Goal: Task Accomplishment & Management: Use online tool/utility

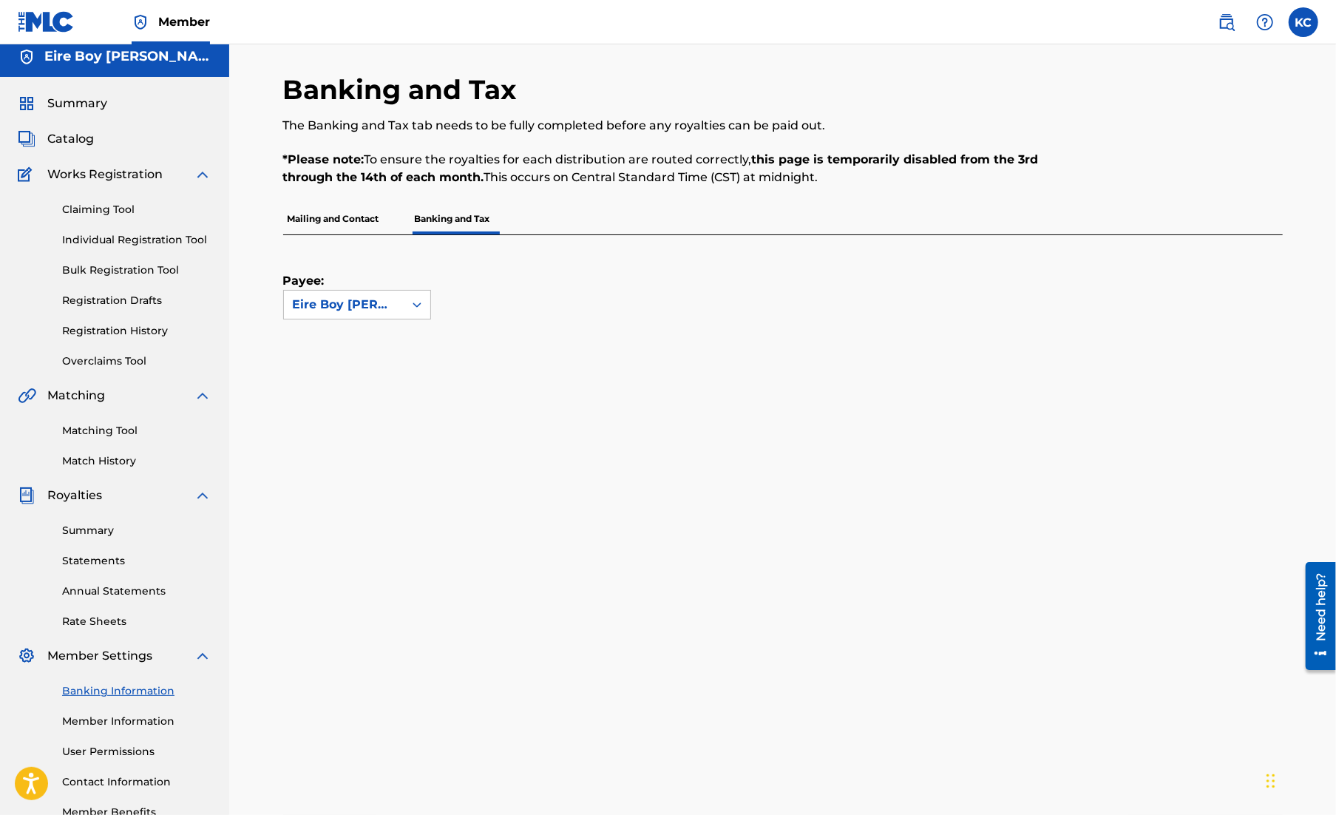
click at [117, 214] on link "Claiming Tool" at bounding box center [136, 210] width 149 height 16
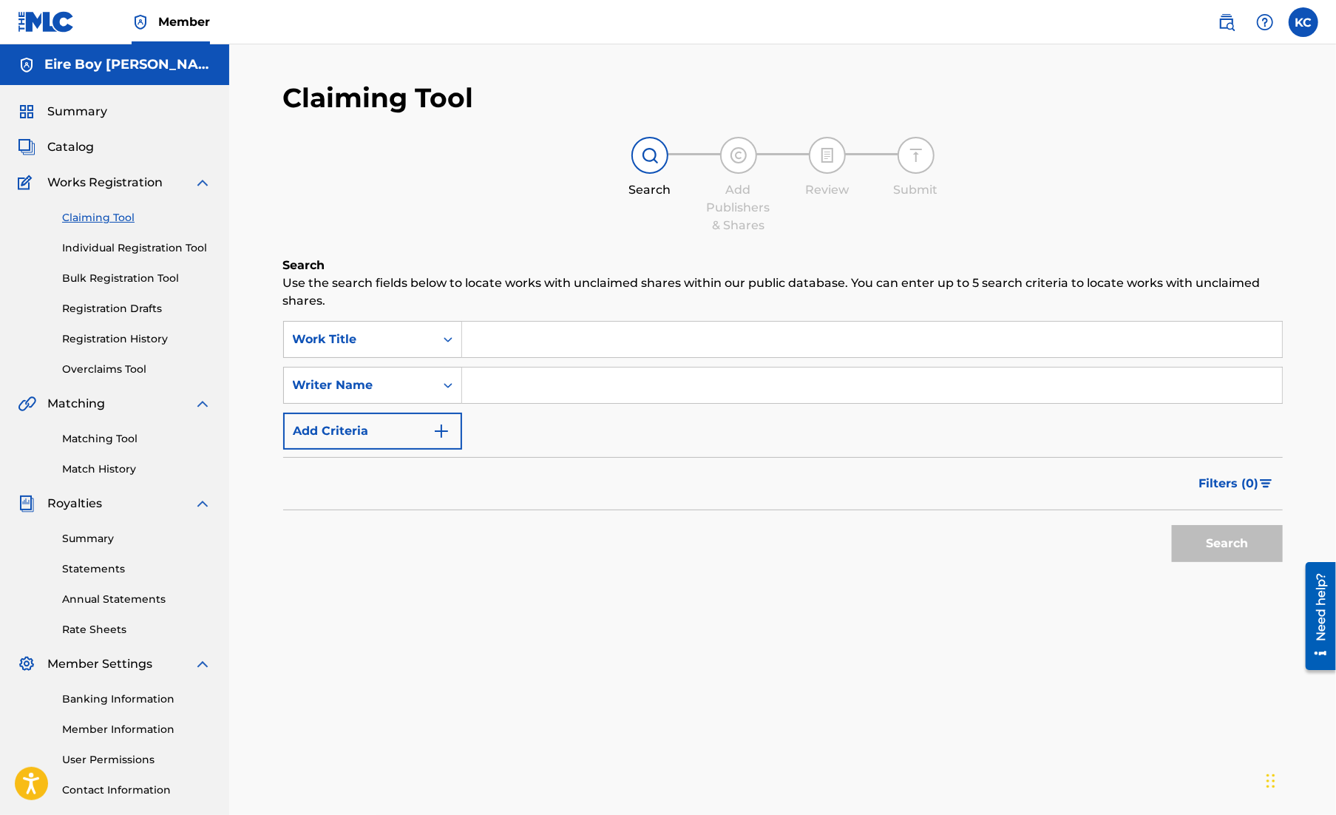
click at [501, 381] on input "Search Form" at bounding box center [872, 384] width 820 height 35
click at [1249, 543] on button "Search" at bounding box center [1227, 543] width 111 height 37
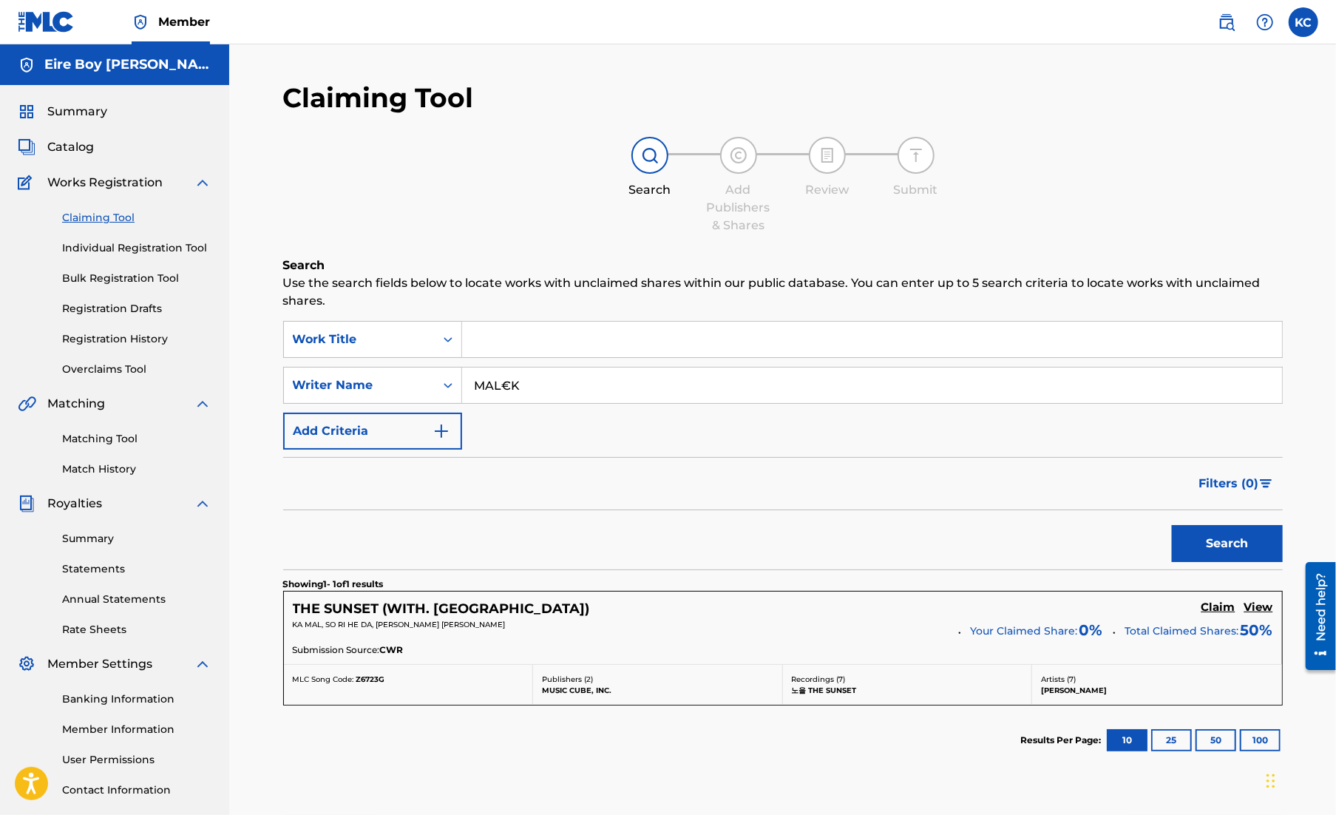
click at [571, 376] on input "MAL€K" at bounding box center [872, 384] width 820 height 35
drag, startPoint x: 549, startPoint y: 390, endPoint x: 418, endPoint y: 402, distance: 131.4
click at [418, 395] on div "SearchWithCriteria6264e06f-4172-4ad0-b8f2-7138143690b1 Writer Name MAL€K" at bounding box center [783, 385] width 1000 height 37
type input "[PERSON_NAME]"
click at [1267, 541] on button "Search" at bounding box center [1227, 543] width 111 height 37
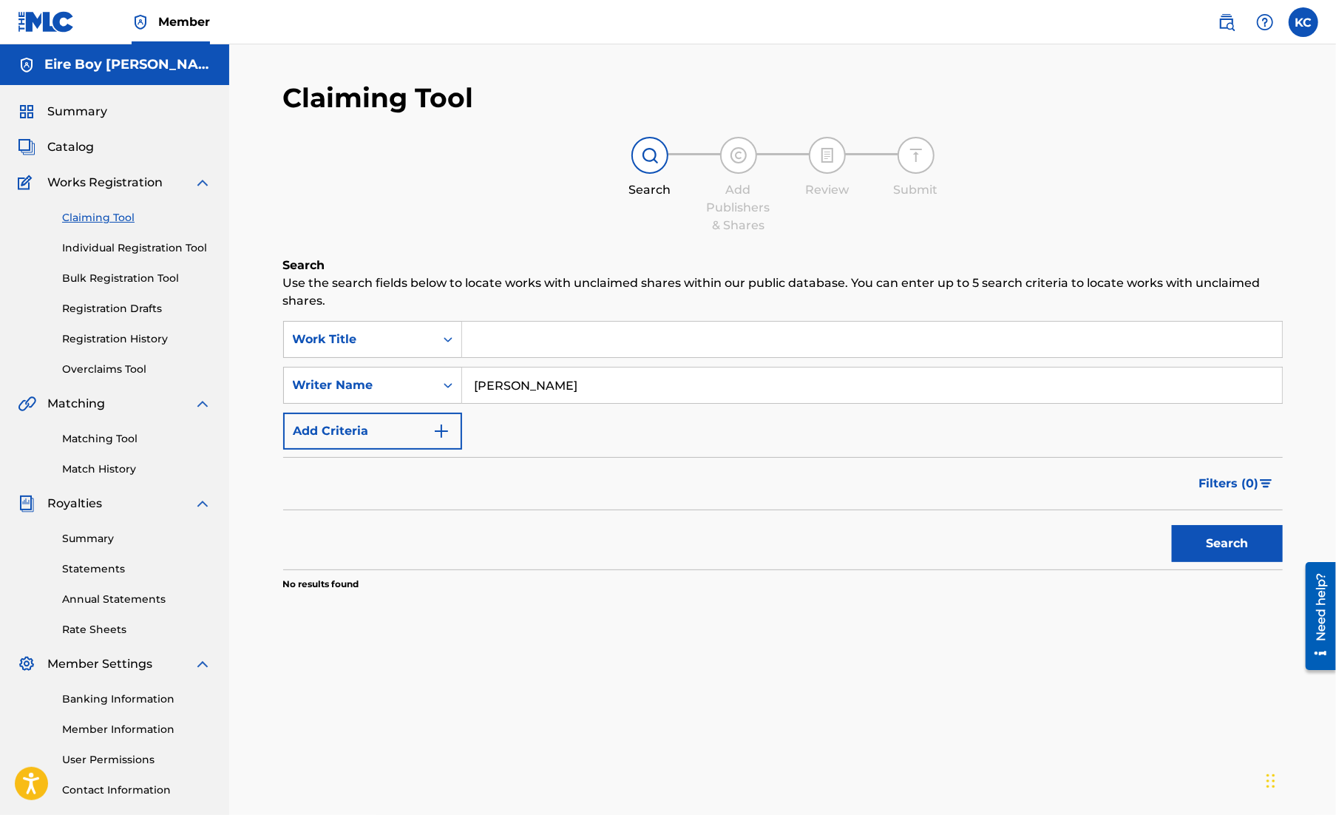
click at [1234, 544] on button "Search" at bounding box center [1227, 543] width 111 height 37
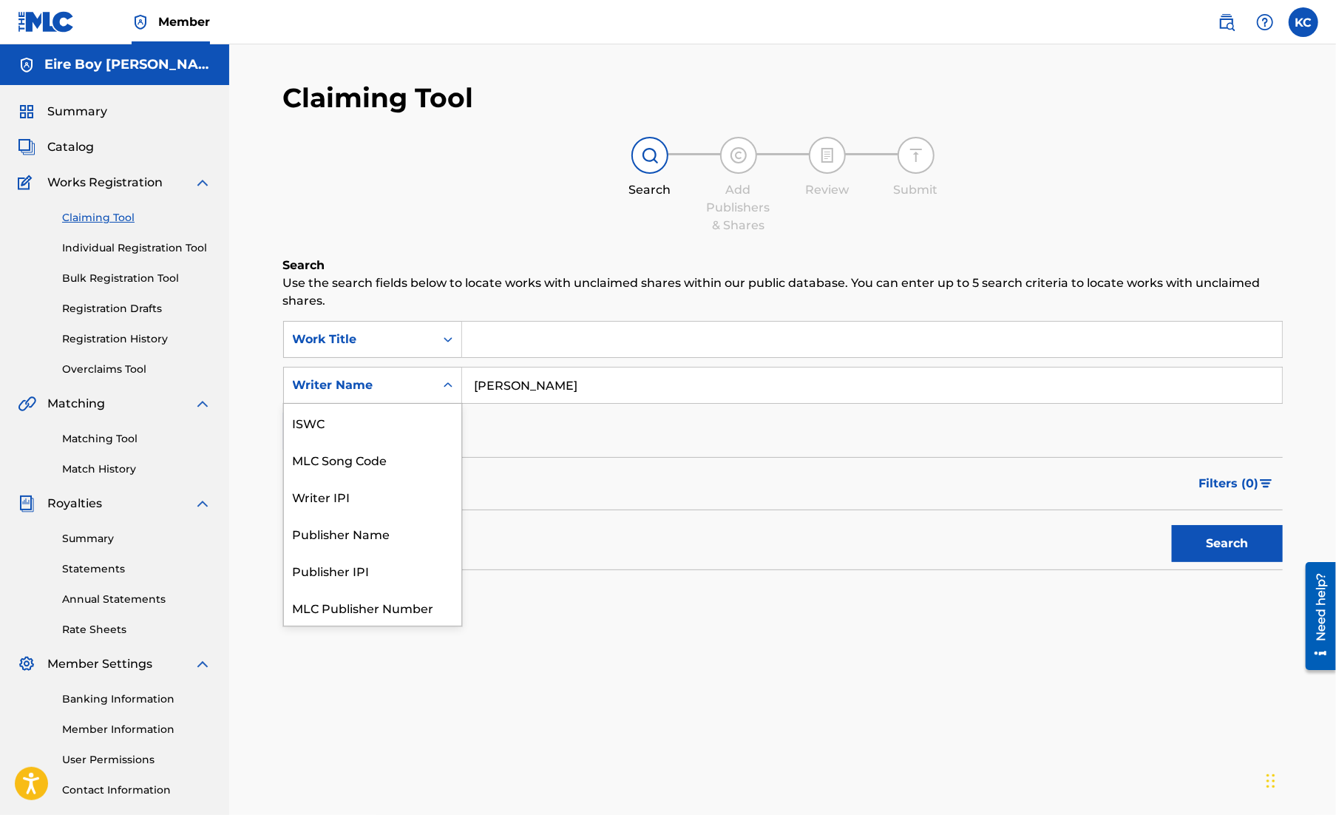
click at [456, 376] on div "Search Form" at bounding box center [448, 385] width 27 height 27
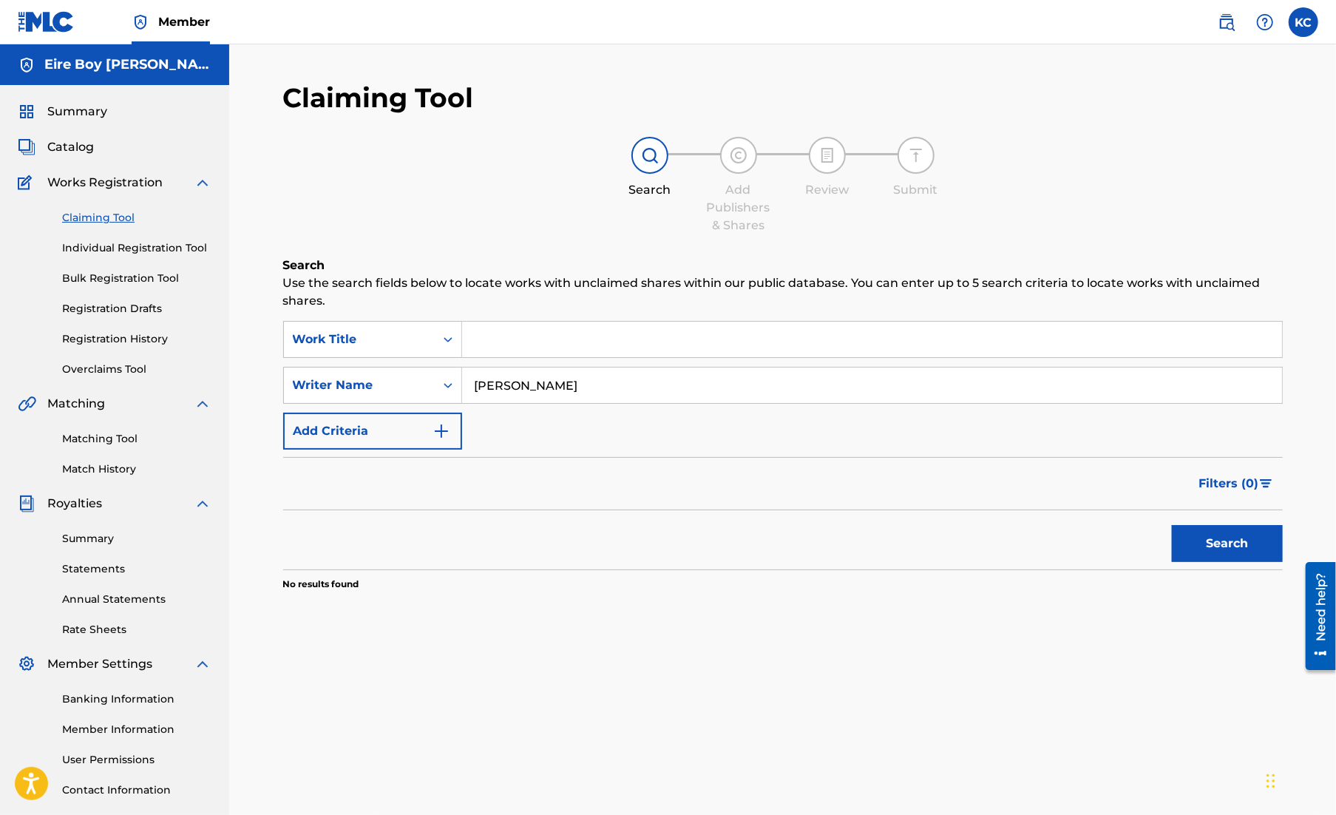
click at [606, 676] on div "Claiming Tool Search Add Publishers & Shares Review Submit Search Use the searc…" at bounding box center [782, 463] width 1035 height 764
click at [80, 149] on span "Catalog" at bounding box center [70, 147] width 47 height 18
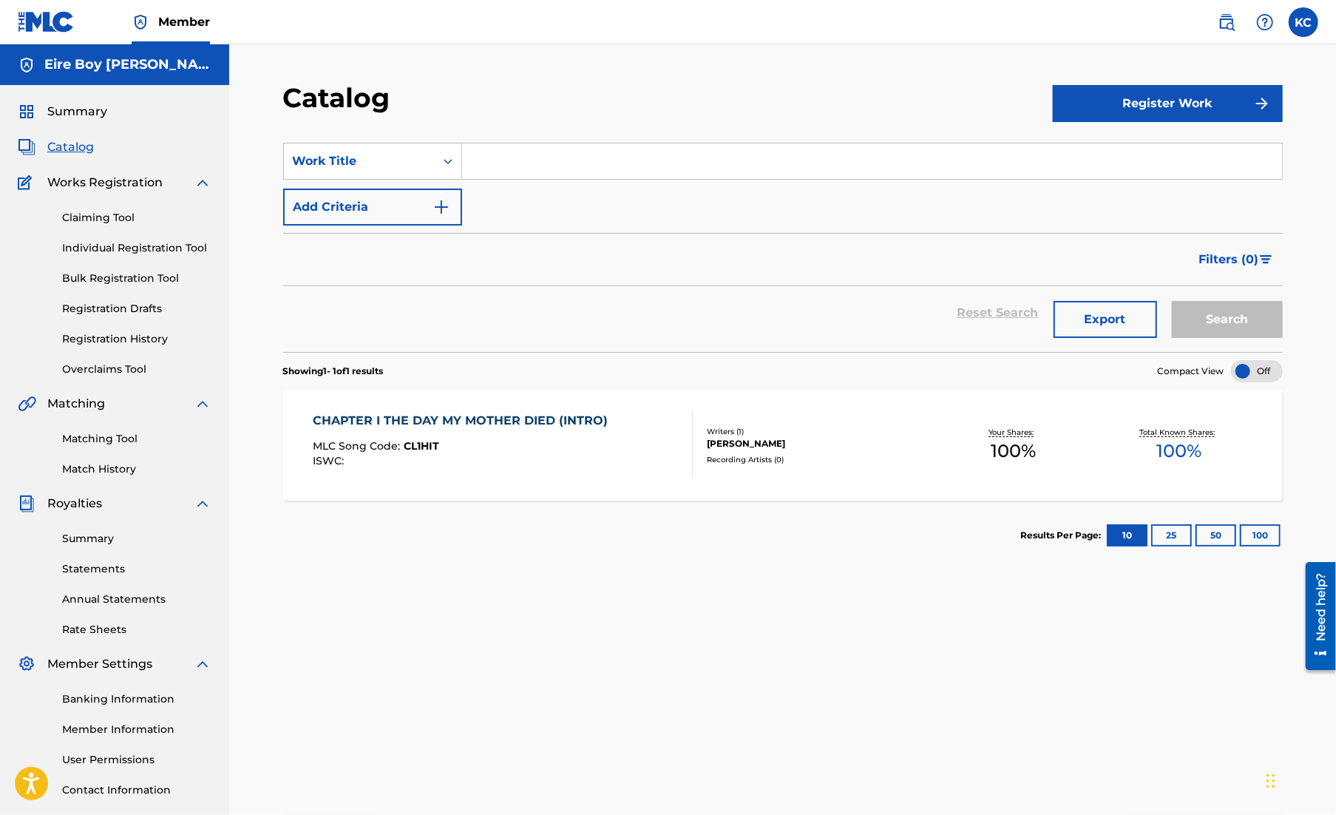
click at [89, 116] on span "Summary" at bounding box center [77, 112] width 60 height 18
